Goal: Task Accomplishment & Management: Use online tool/utility

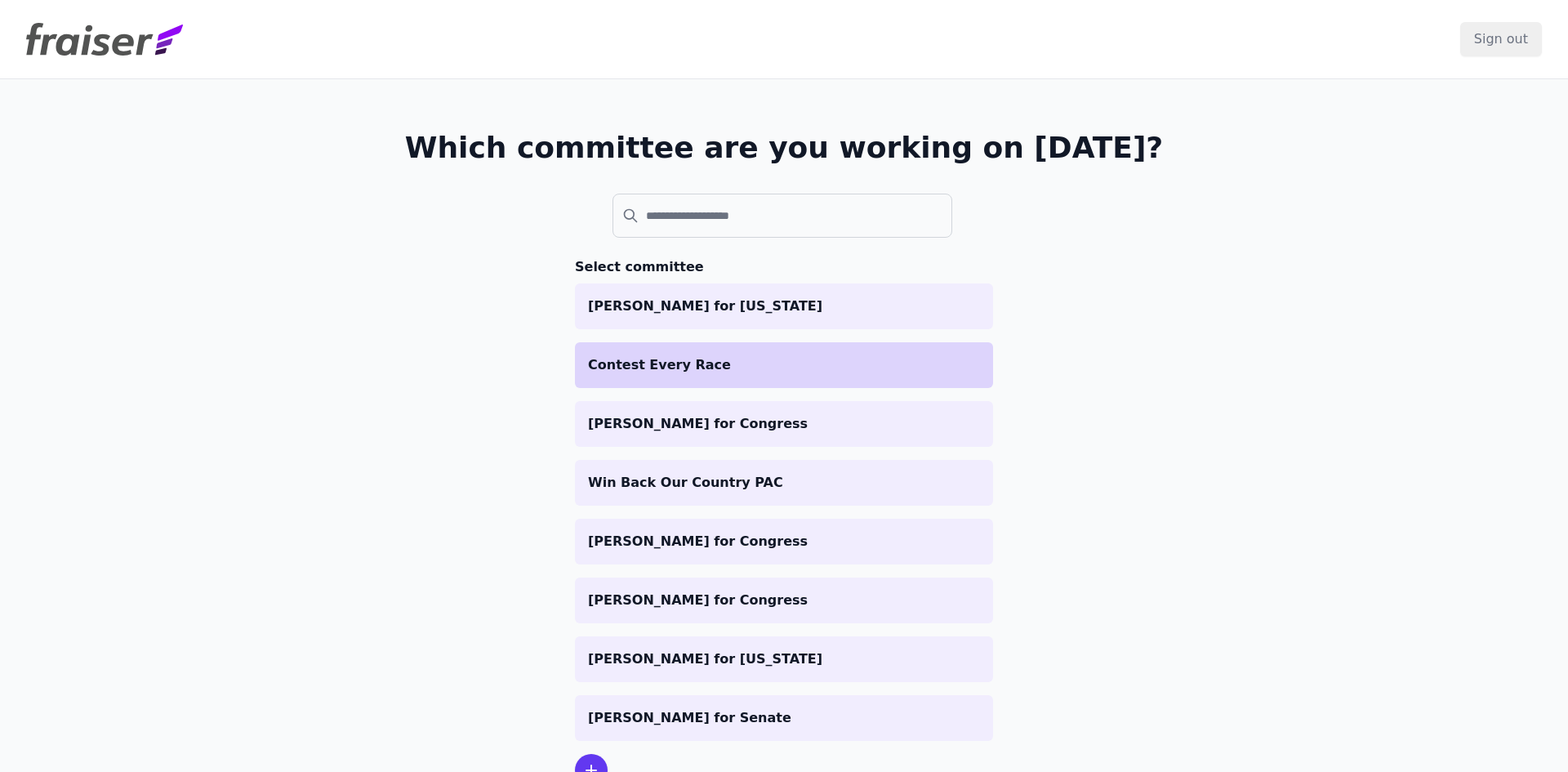
scroll to position [79, 0]
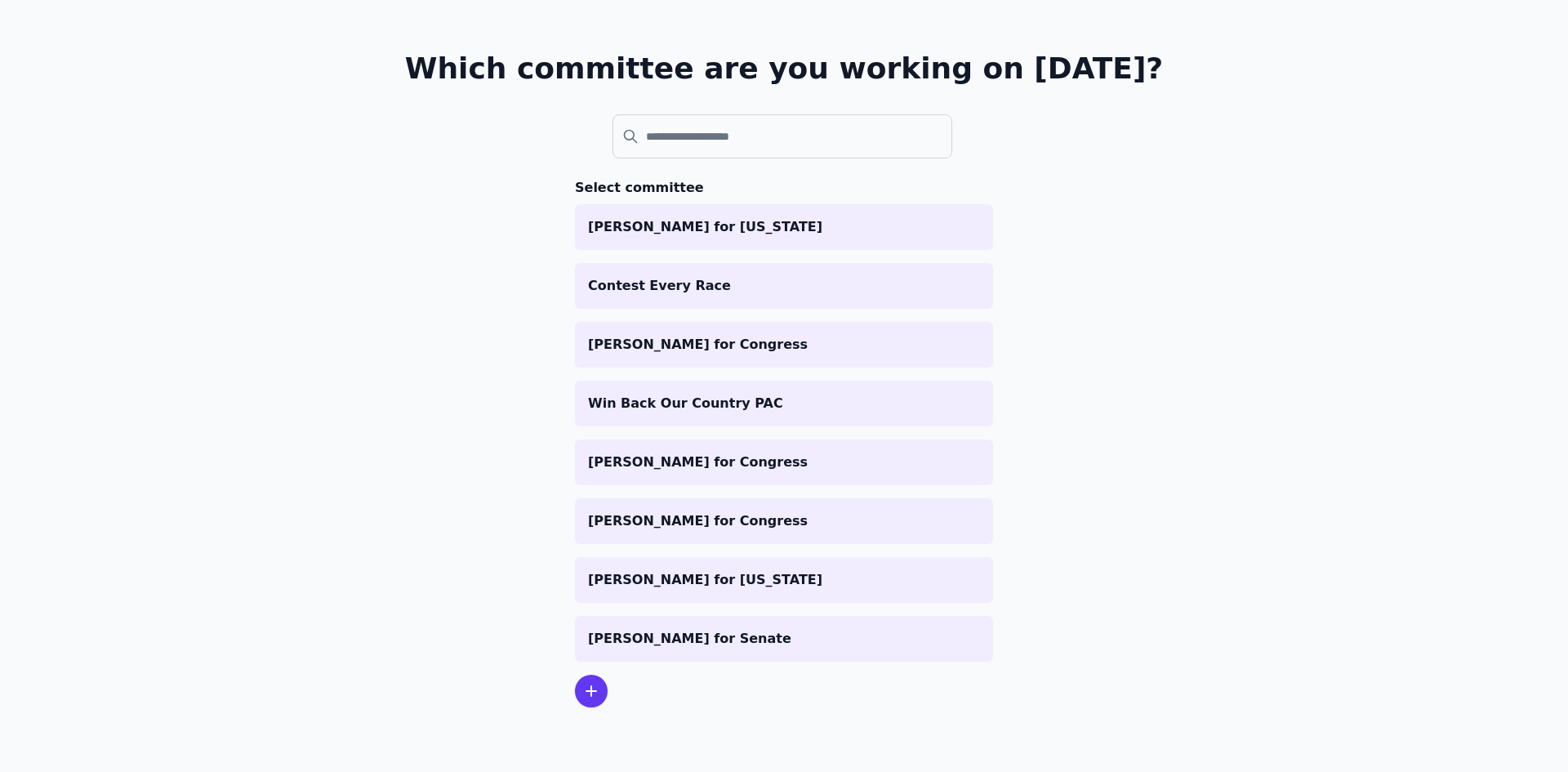
click at [482, 525] on div "Which committee are you working on [DATE]? Select committee [PERSON_NAME] for […" at bounding box center [784, 380] width 1046 height 760
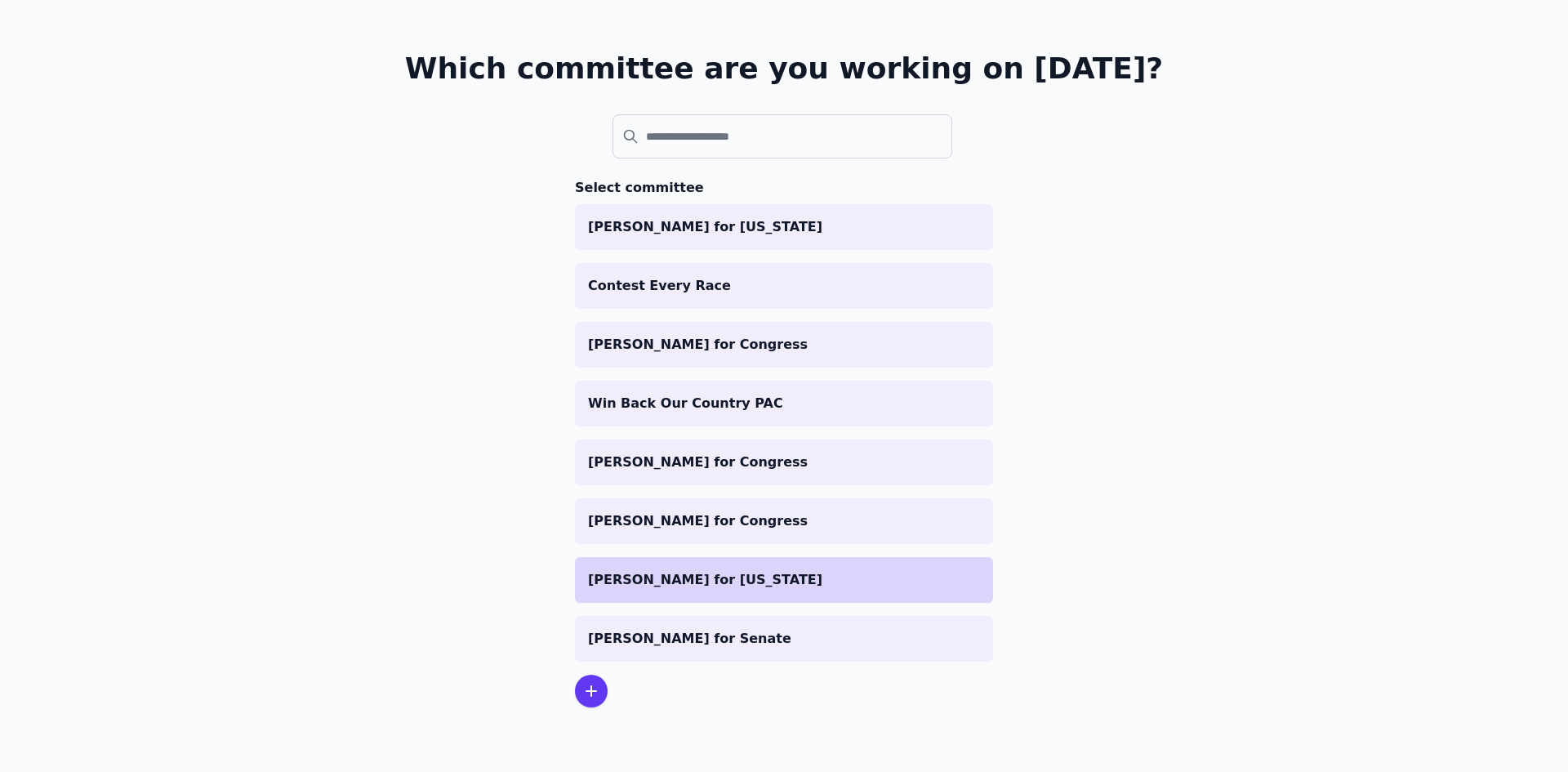
click at [664, 579] on p "[PERSON_NAME] for [US_STATE]" at bounding box center [784, 580] width 392 height 19
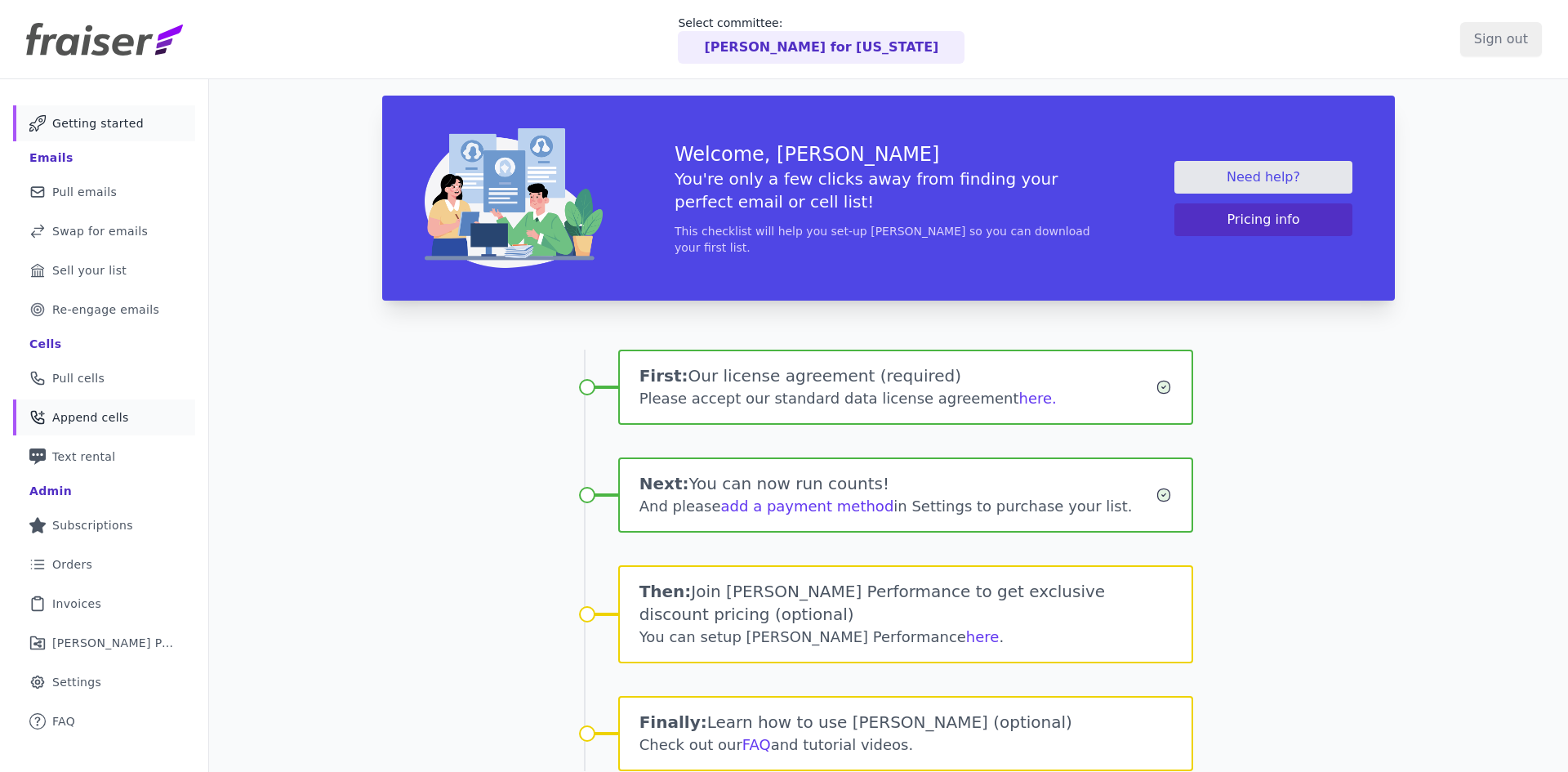
click at [79, 416] on span "Append cells" at bounding box center [91, 417] width 77 height 16
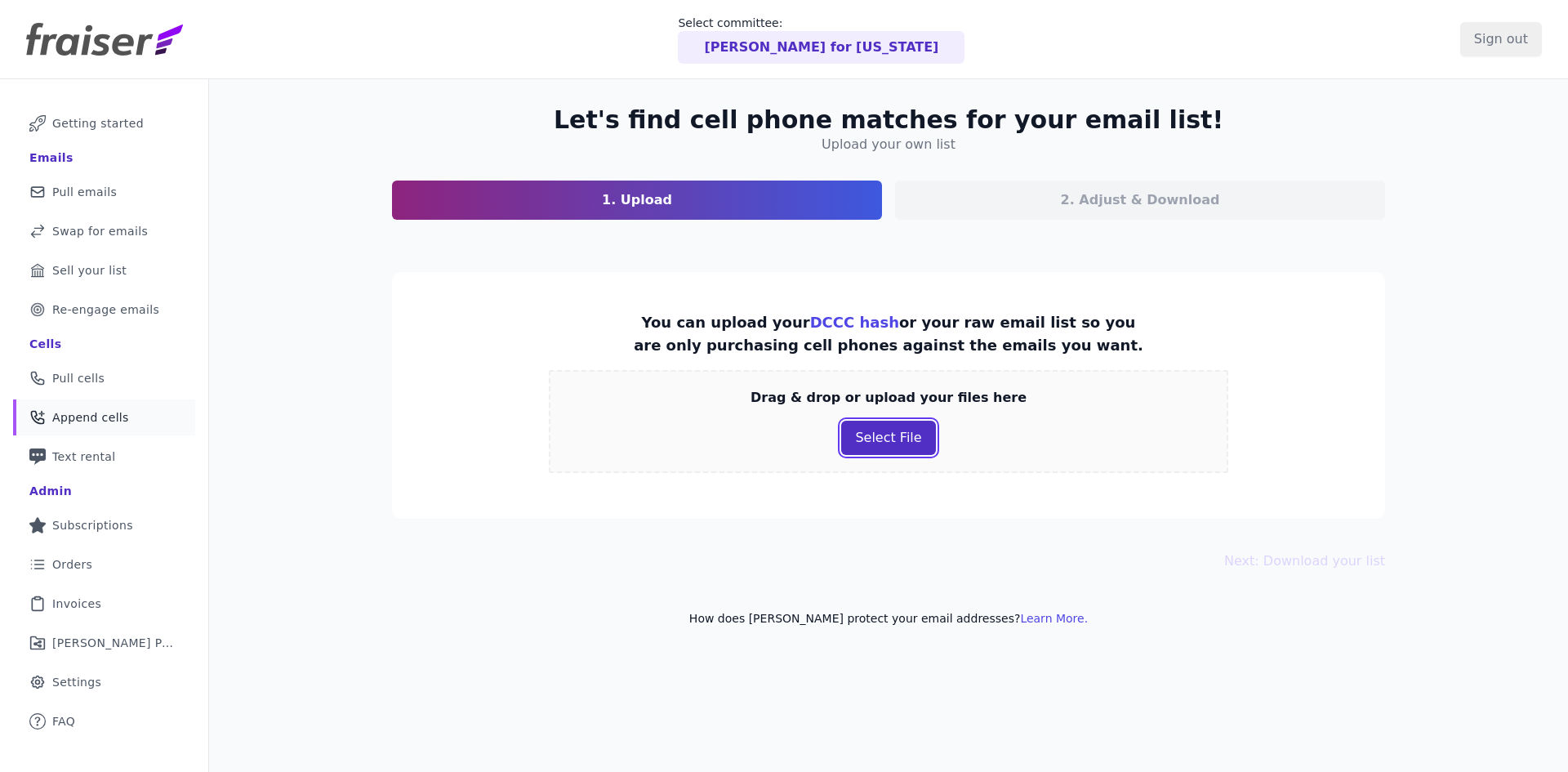
click at [863, 441] on button "Select File" at bounding box center [888, 438] width 94 height 34
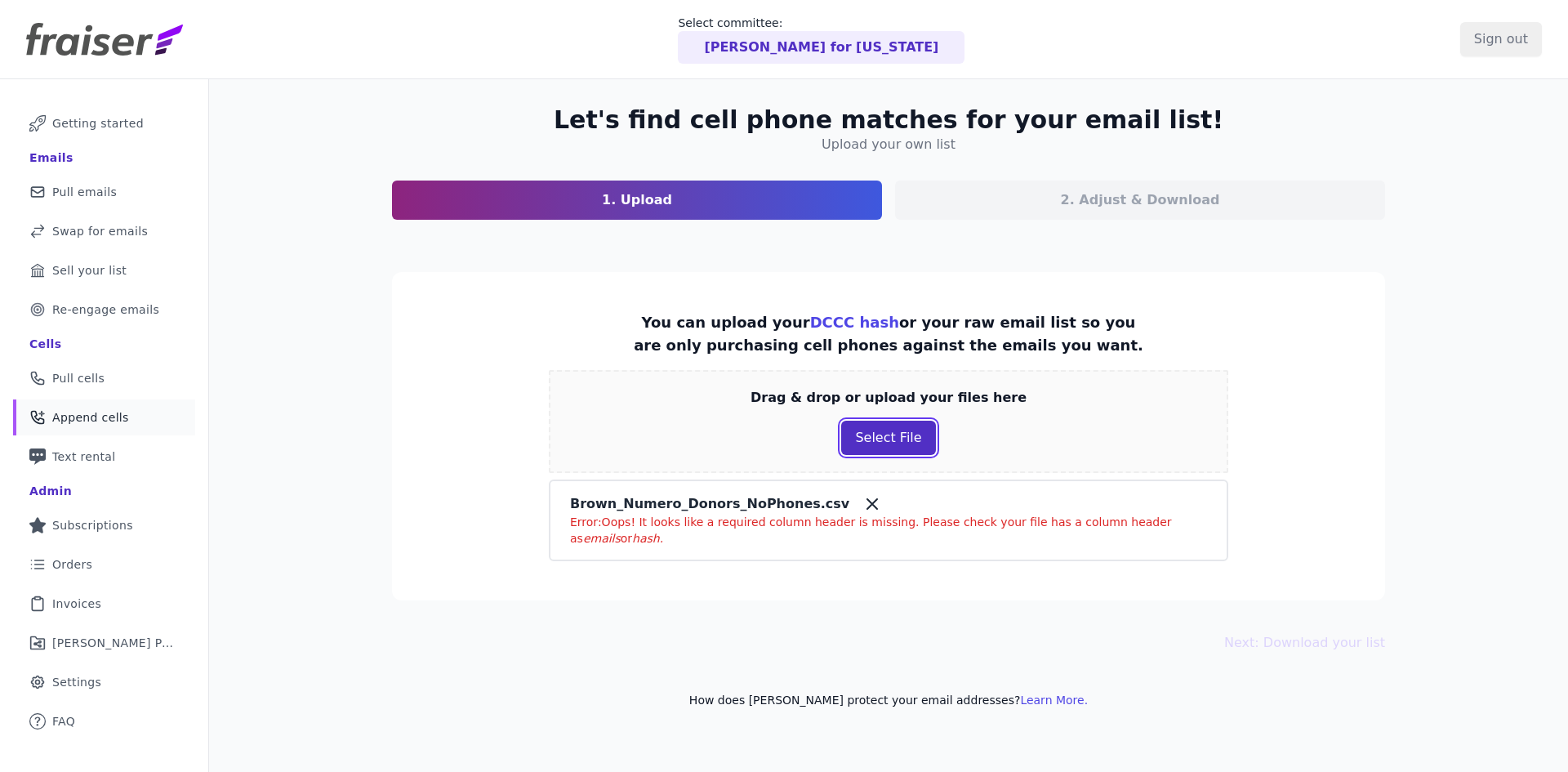
click at [865, 437] on button "Select File" at bounding box center [888, 438] width 94 height 34
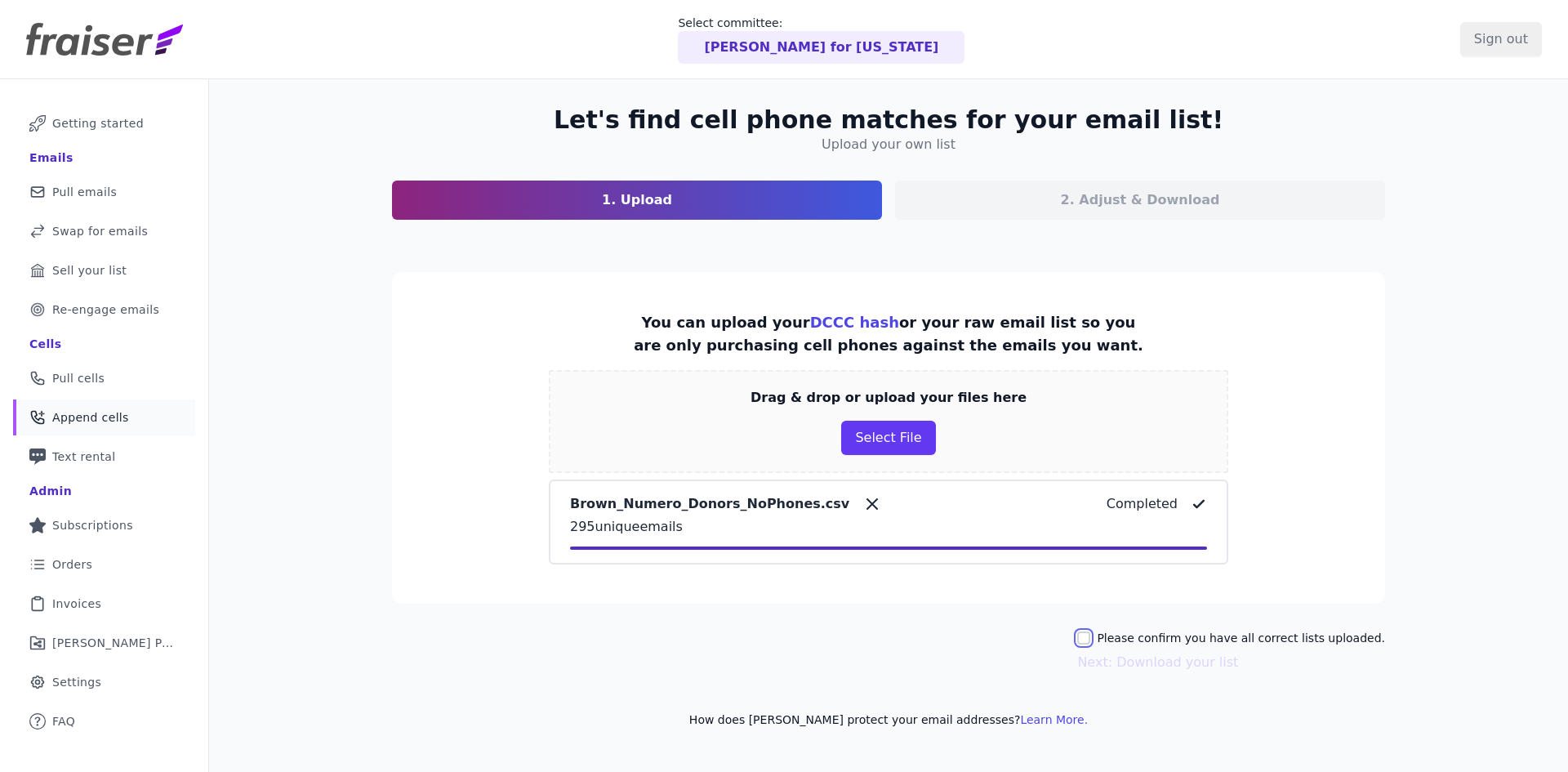
click at [1091, 641] on input "Please confirm you have all correct lists uploaded." at bounding box center [1084, 638] width 13 height 13
checkbox input "true"
click at [1121, 665] on button "Next: Download your list" at bounding box center [1158, 662] width 161 height 19
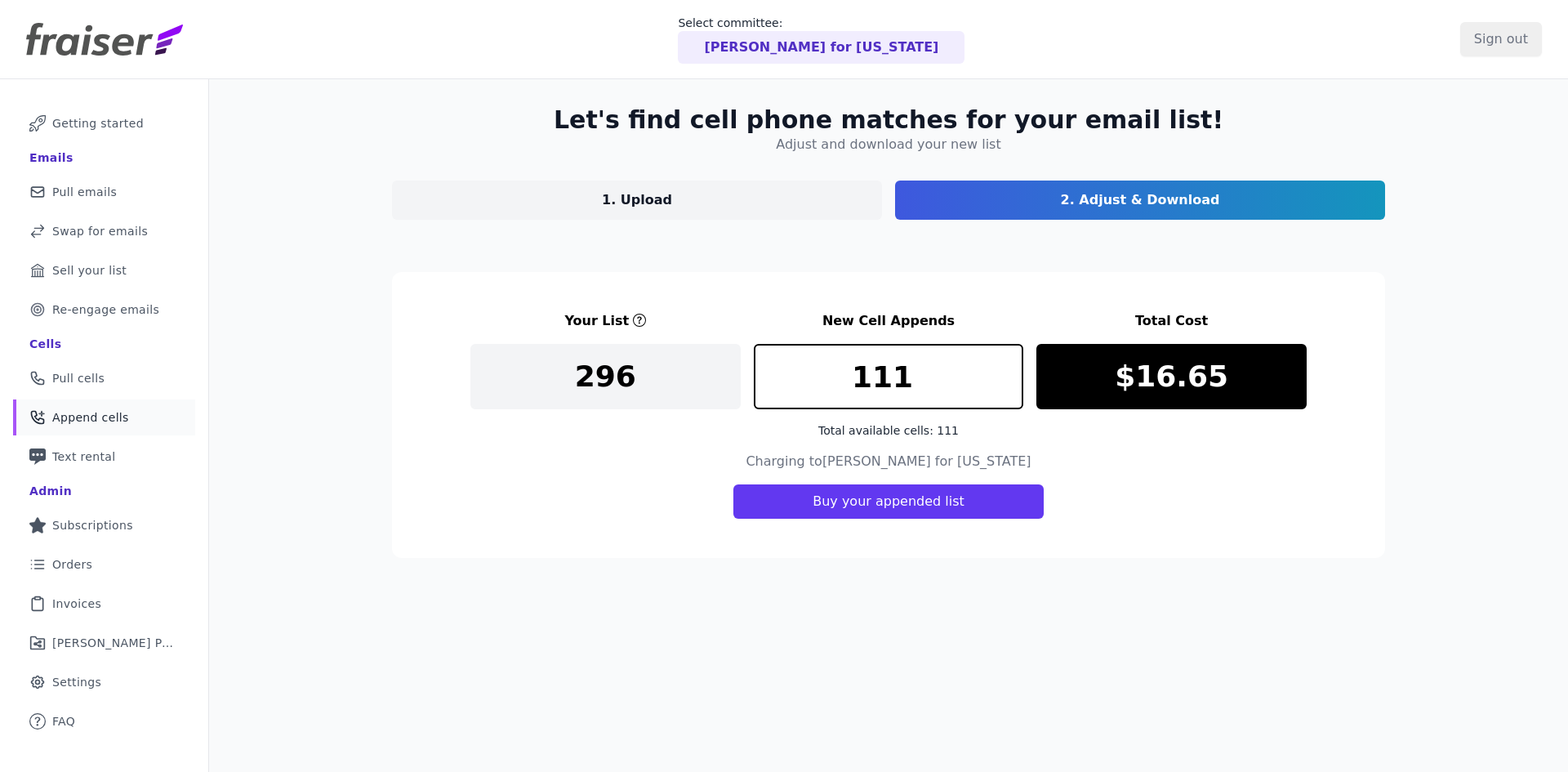
click at [559, 516] on div "Charging to Rob Sand for Iowa Buy your appended list" at bounding box center [889, 485] width 836 height 67
